Goal: Book appointment/travel/reservation

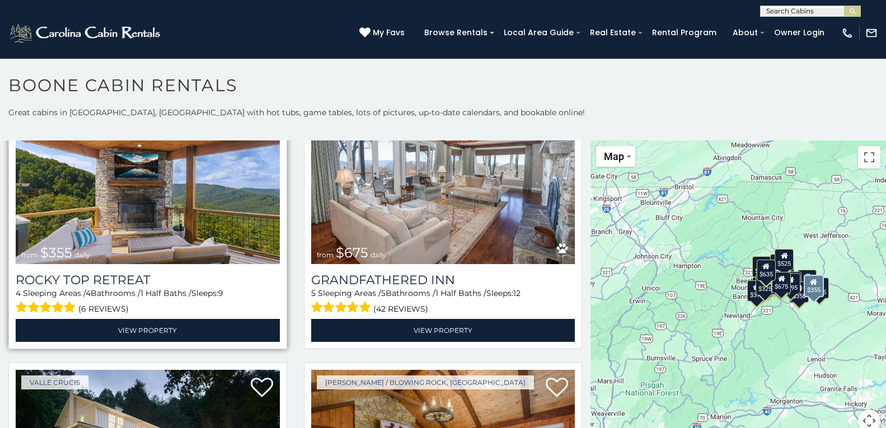
scroll to position [11, 0]
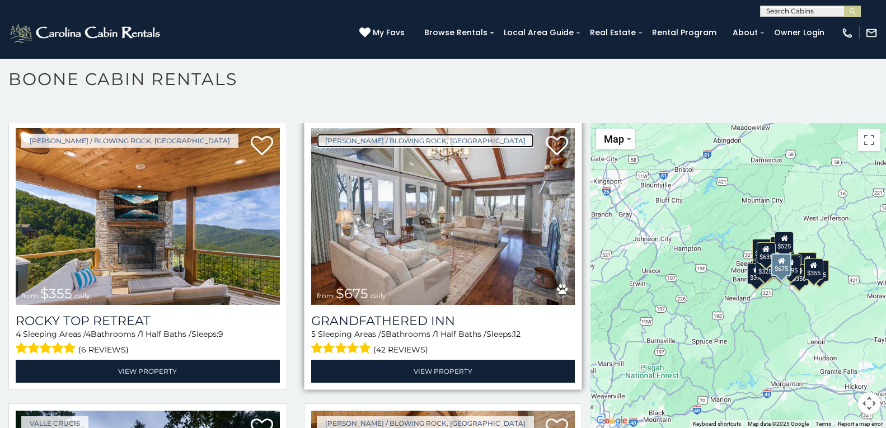
click at [341, 134] on link "[PERSON_NAME] / Blowing Rock, [GEOGRAPHIC_DATA]" at bounding box center [425, 141] width 217 height 14
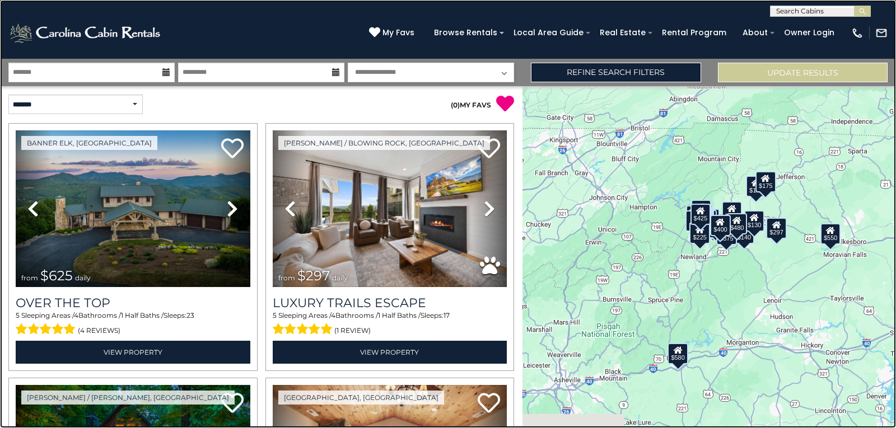
click at [266, 13] on link at bounding box center [448, 214] width 896 height 428
